Goal: Transaction & Acquisition: Purchase product/service

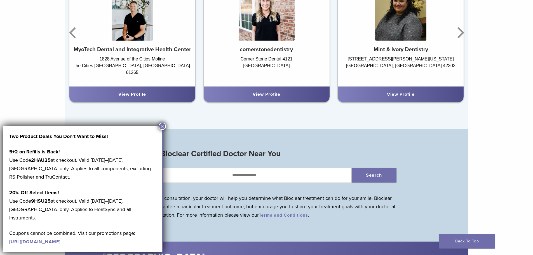
scroll to position [447, 0]
click at [161, 128] on button "×" at bounding box center [162, 126] width 7 height 7
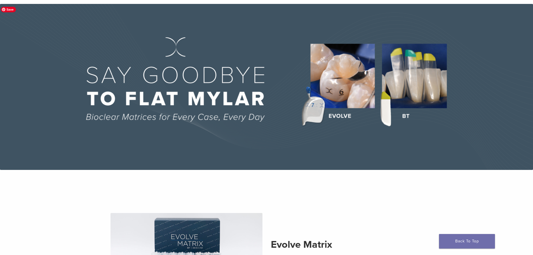
scroll to position [0, 0]
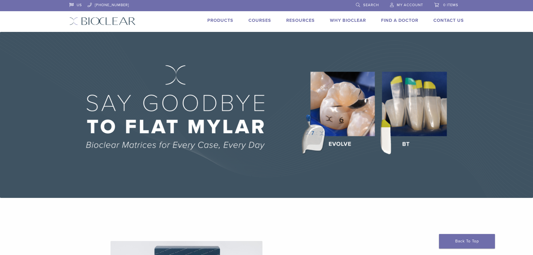
click at [221, 20] on link "Products" at bounding box center [220, 21] width 26 height 6
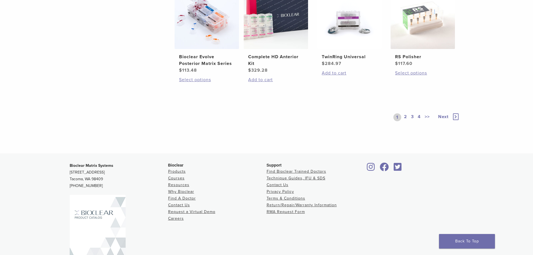
scroll to position [498, 0]
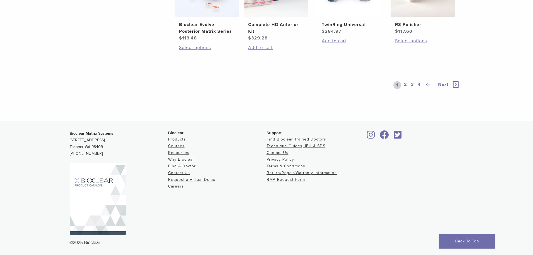
click at [180, 140] on link "Products" at bounding box center [177, 139] width 18 height 5
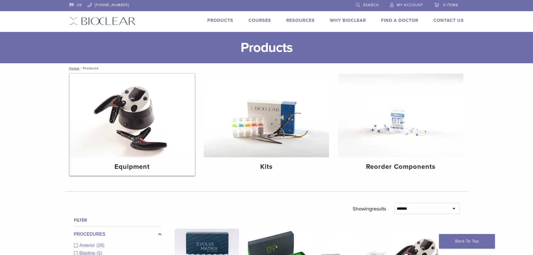
click at [171, 134] on img at bounding box center [132, 116] width 125 height 84
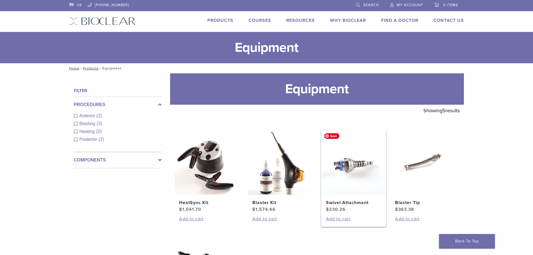
click at [346, 165] on img at bounding box center [353, 162] width 64 height 64
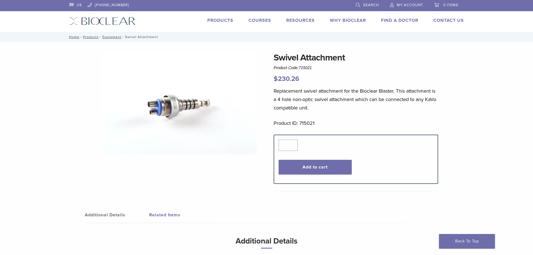
drag, startPoint x: 139, startPoint y: 183, endPoint x: 141, endPoint y: 179, distance: 4.5
drag, startPoint x: 58, startPoint y: 88, endPoint x: 119, endPoint y: 68, distance: 64.8
drag, startPoint x: 202, startPoint y: 59, endPoint x: 226, endPoint y: 65, distance: 24.7
drag, startPoint x: 226, startPoint y: 65, endPoint x: 227, endPoint y: 69, distance: 3.8
click at [267, 68] on div "Swivel Attachment Product Code: 715021 $ 230.26 Swivel Attachment Product Code:…" at bounding box center [266, 173] width 403 height 244
